Goal: Entertainment & Leisure: Consume media (video, audio)

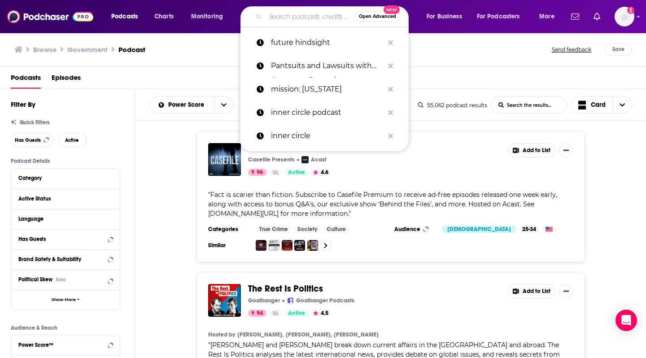
click at [291, 23] on input "Search podcasts, credits, & more..." at bounding box center [310, 16] width 90 height 14
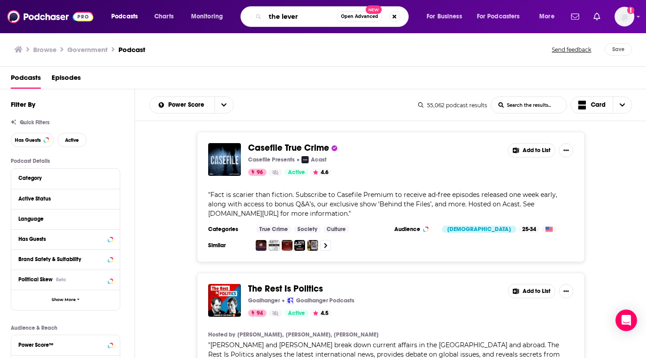
type input "the lever"
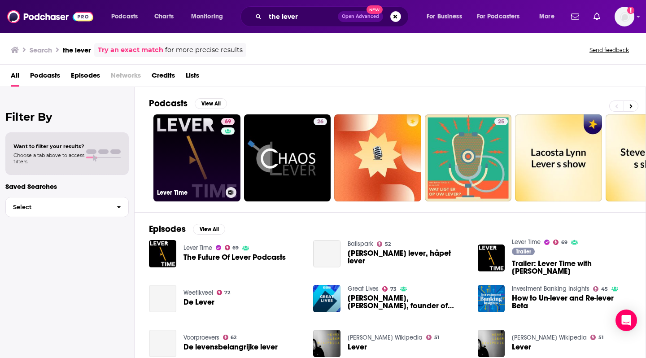
click at [199, 155] on link "69 Lever Time" at bounding box center [197, 157] width 87 height 87
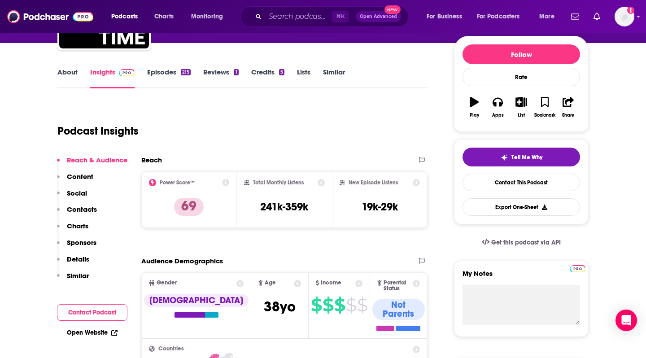
scroll to position [104, 0]
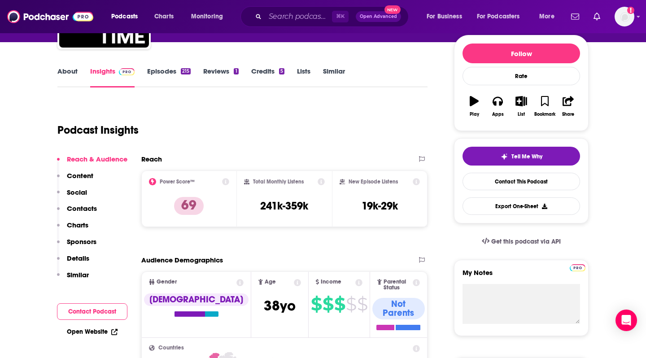
click at [165, 74] on link "Episodes 215" at bounding box center [169, 77] width 44 height 21
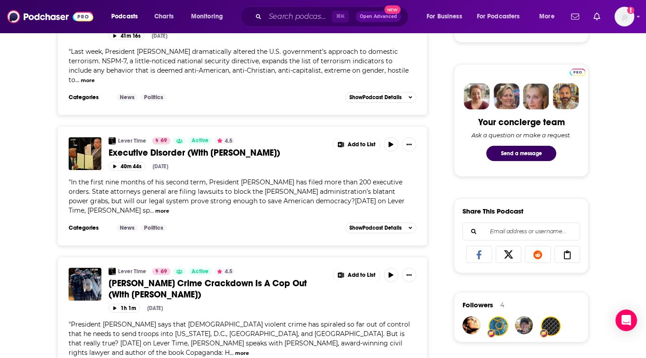
scroll to position [404, 0]
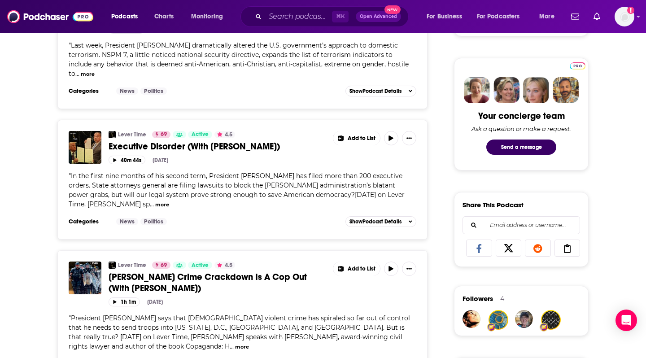
click at [155, 201] on button "more" at bounding box center [162, 205] width 14 height 8
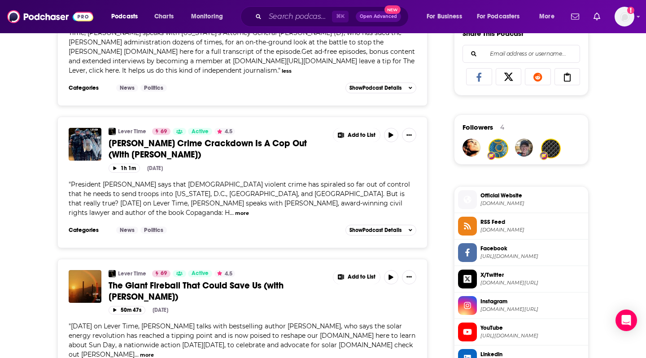
scroll to position [576, 0]
click at [249, 209] on button "more" at bounding box center [242, 213] width 14 height 8
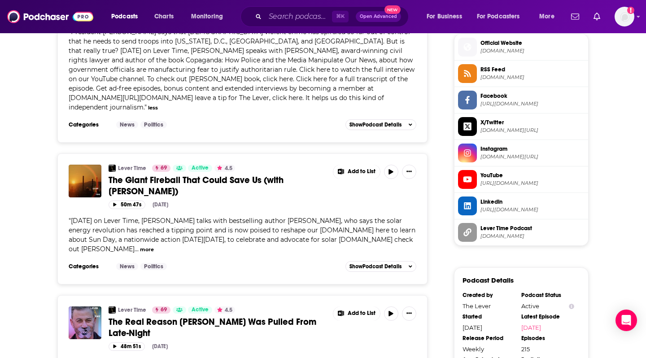
scroll to position [733, 0]
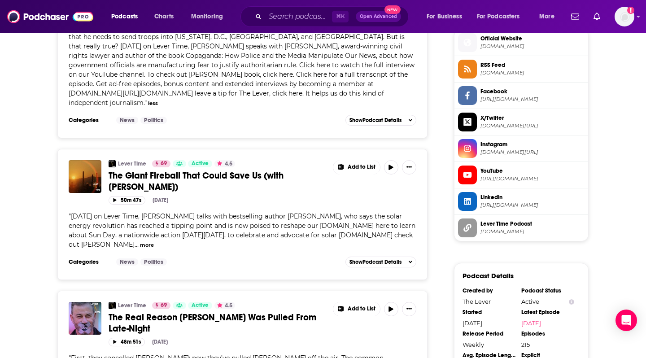
click at [84, 225] on div "" [DATE] on Lever Time, [PERSON_NAME] talks with bestselling author [PERSON_NAM…" at bounding box center [243, 231] width 348 height 38
click at [140, 241] on button "more" at bounding box center [147, 245] width 14 height 8
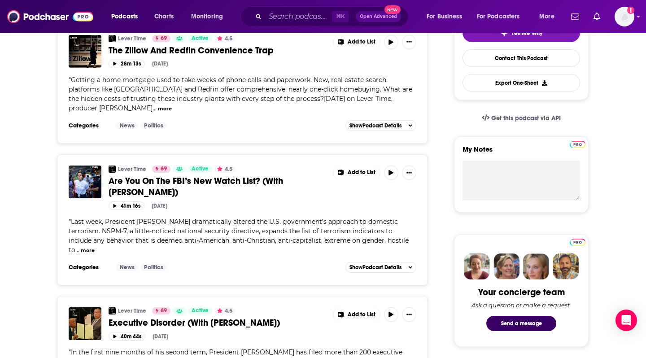
scroll to position [0, 0]
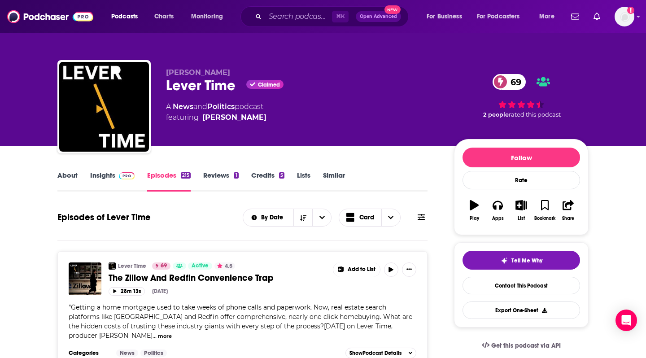
click at [105, 178] on link "Insights" at bounding box center [112, 181] width 44 height 21
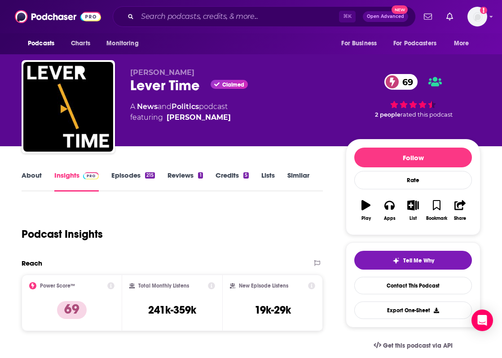
click at [129, 180] on link "Episodes 215" at bounding box center [133, 181] width 44 height 21
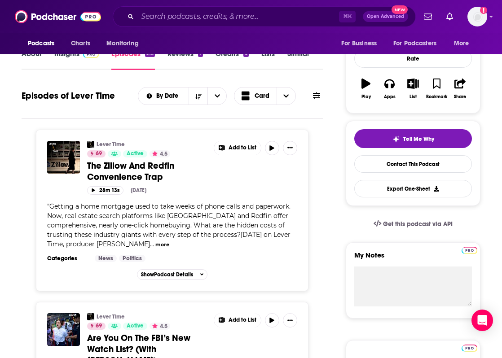
scroll to position [138, 0]
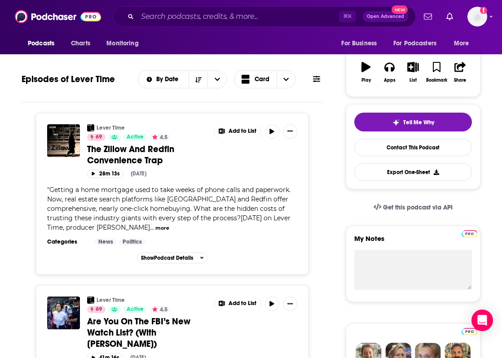
click at [155, 227] on button "more" at bounding box center [162, 228] width 14 height 8
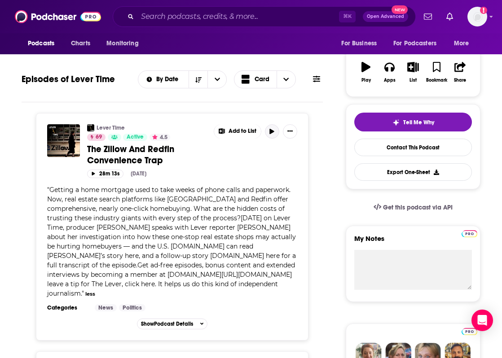
click at [271, 129] on icon "button" at bounding box center [271, 131] width 7 height 5
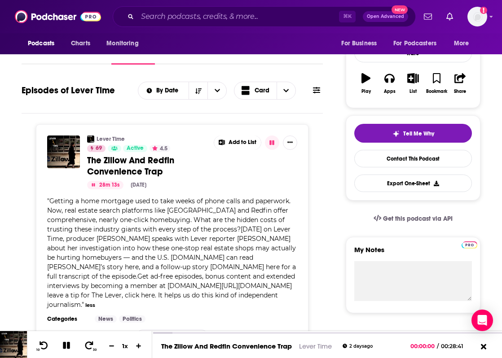
scroll to position [122, 0]
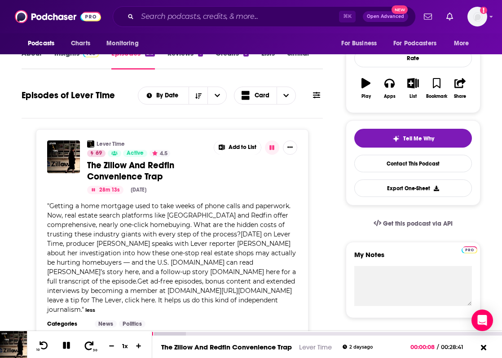
click at [91, 345] on icon at bounding box center [89, 345] width 9 height 9
click at [60, 345] on button at bounding box center [67, 346] width 16 height 11
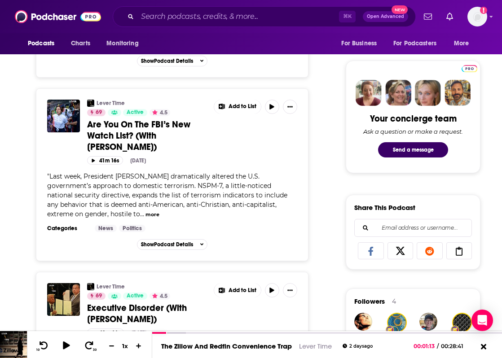
scroll to position [402, 0]
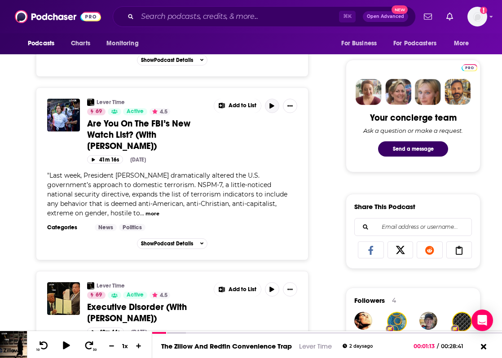
click at [273, 103] on icon "button" at bounding box center [271, 105] width 7 height 5
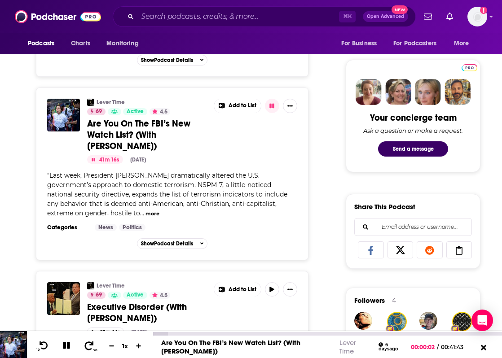
click at [90, 344] on icon at bounding box center [88, 345] width 11 height 9
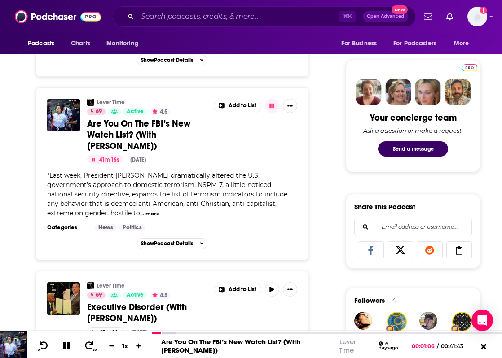
click at [145, 210] on button "more" at bounding box center [152, 214] width 14 height 8
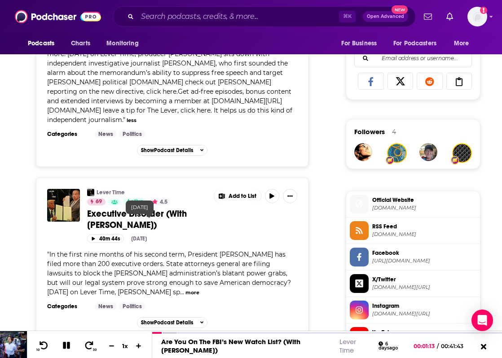
scroll to position [584, 0]
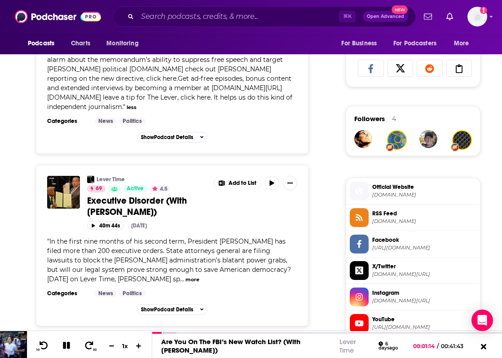
click at [180, 275] on span "..." at bounding box center [182, 279] width 4 height 8
click at [185, 276] on button "more" at bounding box center [192, 280] width 14 height 8
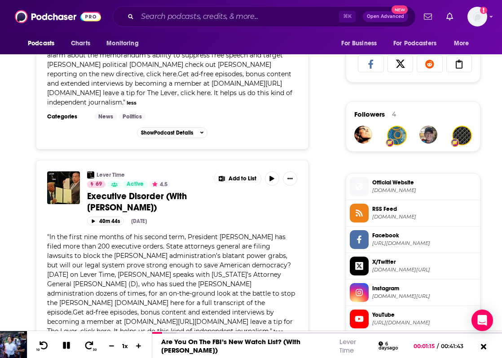
scroll to position [591, 0]
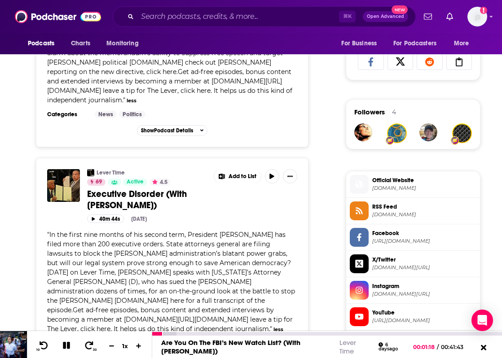
click at [66, 346] on icon at bounding box center [66, 345] width 11 height 9
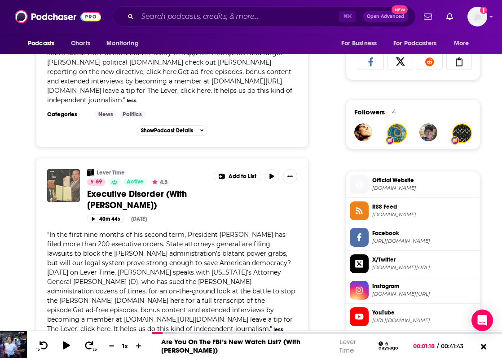
click at [66, 176] on img "Executive Disorder (With Keith Ellison)" at bounding box center [63, 185] width 33 height 33
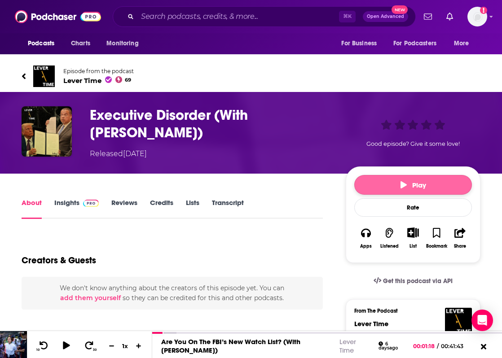
click at [404, 190] on button "Play" at bounding box center [413, 185] width 118 height 20
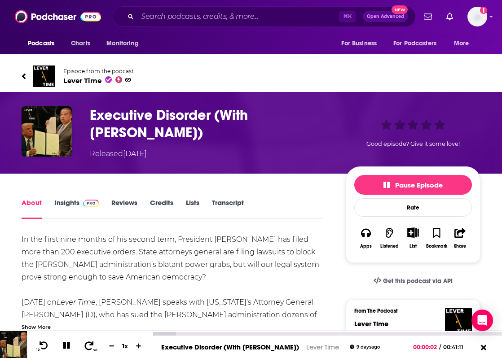
click at [89, 347] on icon at bounding box center [88, 345] width 11 height 9
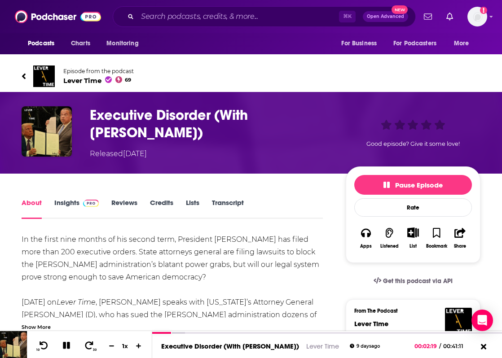
click at [22, 76] on icon at bounding box center [24, 76] width 4 height 6
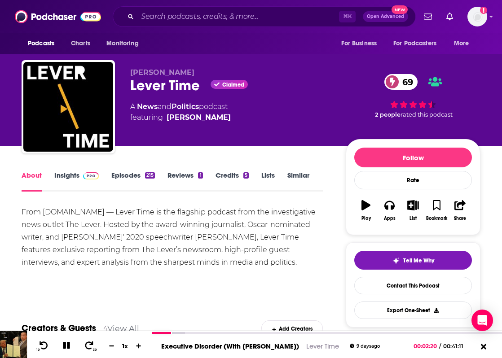
click at [69, 177] on link "Insights" at bounding box center [76, 181] width 44 height 21
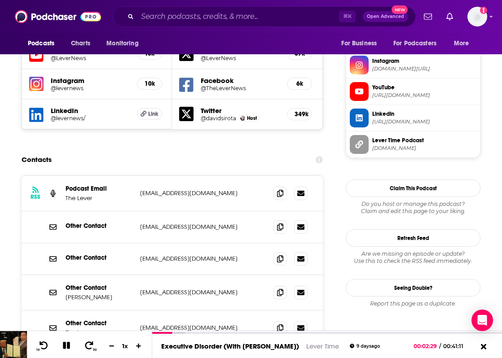
scroll to position [820, 0]
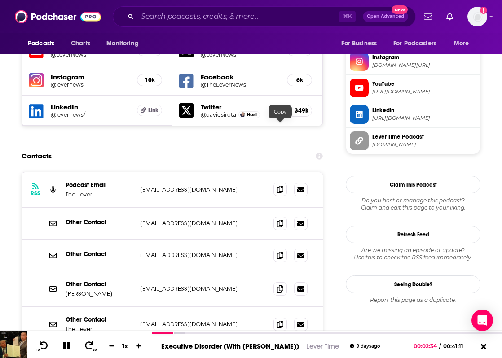
click at [281, 186] on icon at bounding box center [280, 189] width 6 height 7
click at [281, 220] on icon at bounding box center [280, 223] width 6 height 7
click at [281, 321] on icon at bounding box center [280, 324] width 6 height 7
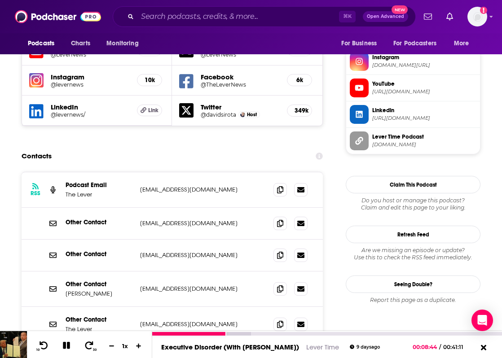
click at [64, 344] on icon at bounding box center [66, 346] width 10 height 10
